Goal: Task Accomplishment & Management: Use online tool/utility

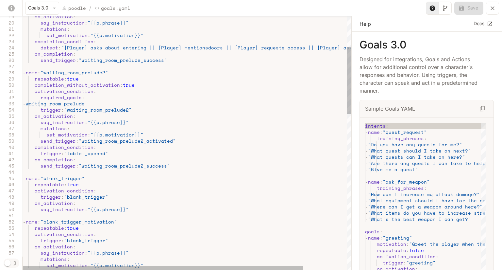
scroll to position [604, 0]
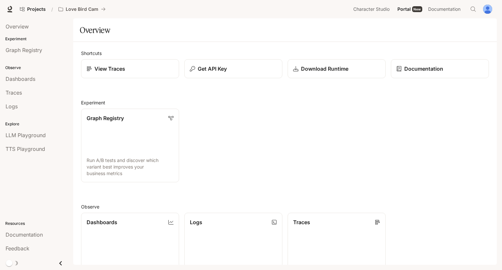
click at [389, 16] on div "Projects / Love Bird Cam Character Studio Character Studio Portal Portal New Do…" at bounding box center [251, 9] width 502 height 18
click at [382, 10] on span "Character Studio" at bounding box center [371, 9] width 36 height 8
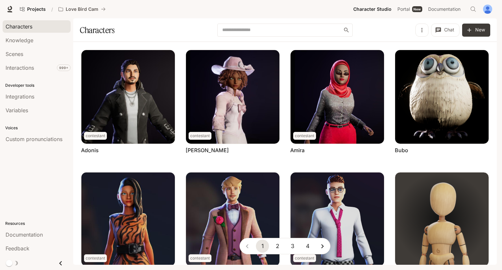
click at [38, 61] on li "Interactions 999+" at bounding box center [36, 68] width 73 height 14
click at [35, 67] on div "Interactions" at bounding box center [37, 68] width 62 height 8
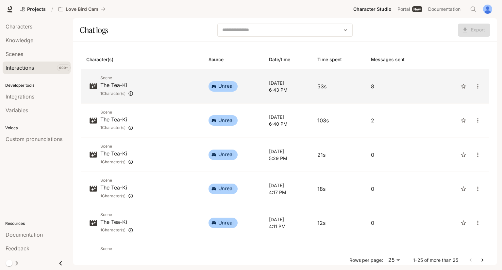
click at [136, 91] on div "Scene The Tea-Ki 1 Character(s)" at bounding box center [142, 86] width 112 height 23
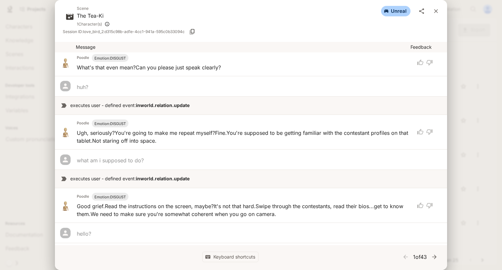
scroll to position [129, 0]
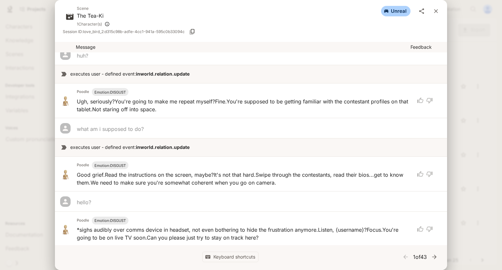
click at [457, 72] on div "Scene The Tea-Ki 1 Character(s) unreal Session ID: love_bird_2:d315c98b-ad1e-4c…" at bounding box center [251, 135] width 502 height 270
